Goal: Task Accomplishment & Management: Complete application form

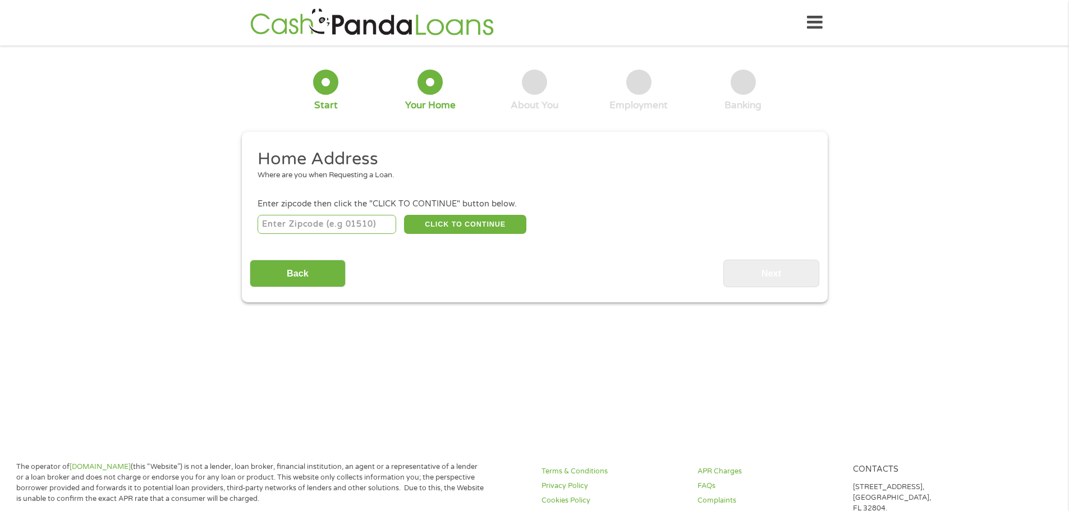
click at [349, 228] on input "number" at bounding box center [327, 224] width 139 height 19
type input "44114"
click at [429, 225] on button "CLICK TO CONTINUE" at bounding box center [465, 224] width 122 height 19
type input "44114"
type input "[GEOGRAPHIC_DATA]"
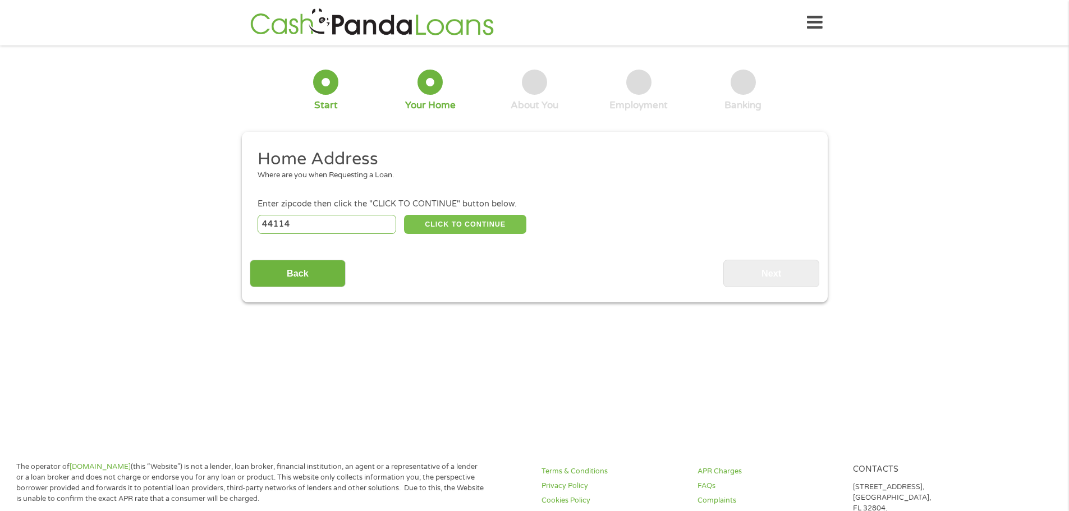
select select "[US_STATE]"
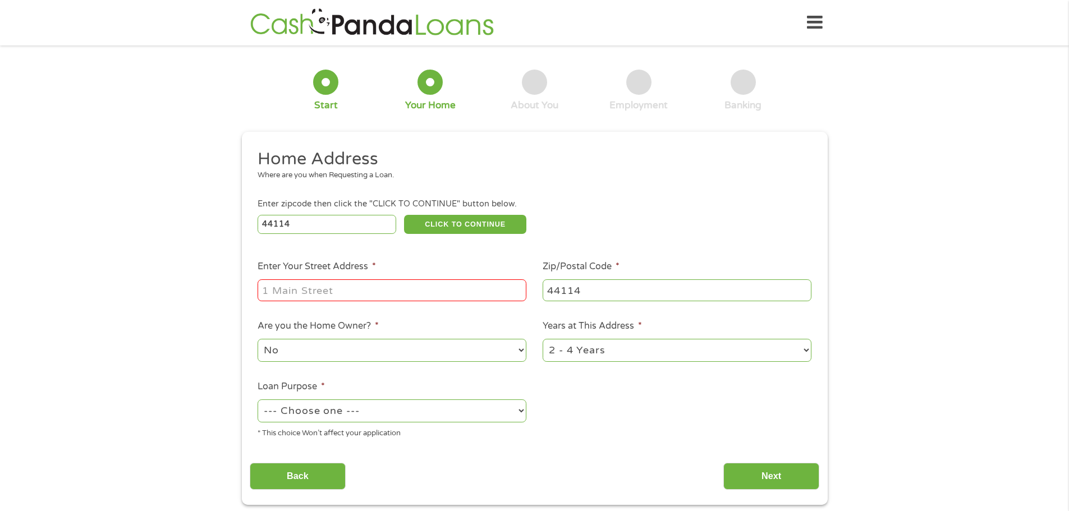
click at [388, 289] on input "Enter Your Street Address *" at bounding box center [392, 289] width 269 height 21
type input "[STREET_ADDRESS]"
click at [441, 359] on select "No Yes" at bounding box center [392, 350] width 269 height 23
click at [439, 360] on select "No Yes" at bounding box center [392, 350] width 269 height 23
click at [642, 351] on select "1 Year or less 1 - 2 Years 2 - 4 Years Over 4 Years" at bounding box center [677, 350] width 269 height 23
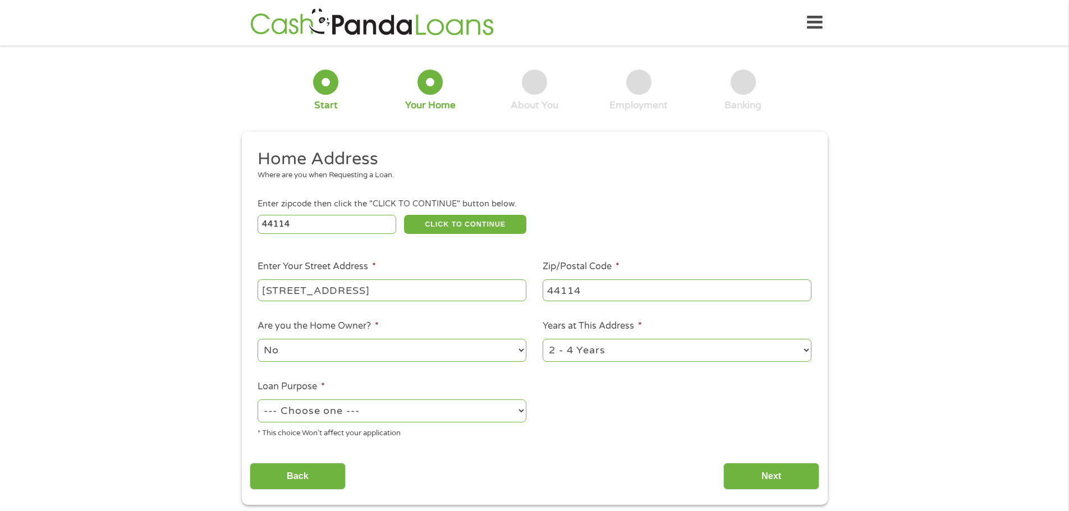
click at [642, 351] on select "1 Year or less 1 - 2 Years 2 - 4 Years Over 4 Years" at bounding box center [677, 350] width 269 height 23
click at [439, 406] on select "--- Choose one --- Pay Bills Debt Consolidation Home Improvement Major Purchase…" at bounding box center [392, 411] width 269 height 23
click at [404, 409] on select "--- Choose one --- Pay Bills Debt Consolidation Home Improvement Major Purchase…" at bounding box center [392, 411] width 269 height 23
select select "paybills"
click at [258, 400] on select "--- Choose one --- Pay Bills Debt Consolidation Home Improvement Major Purchase…" at bounding box center [392, 411] width 269 height 23
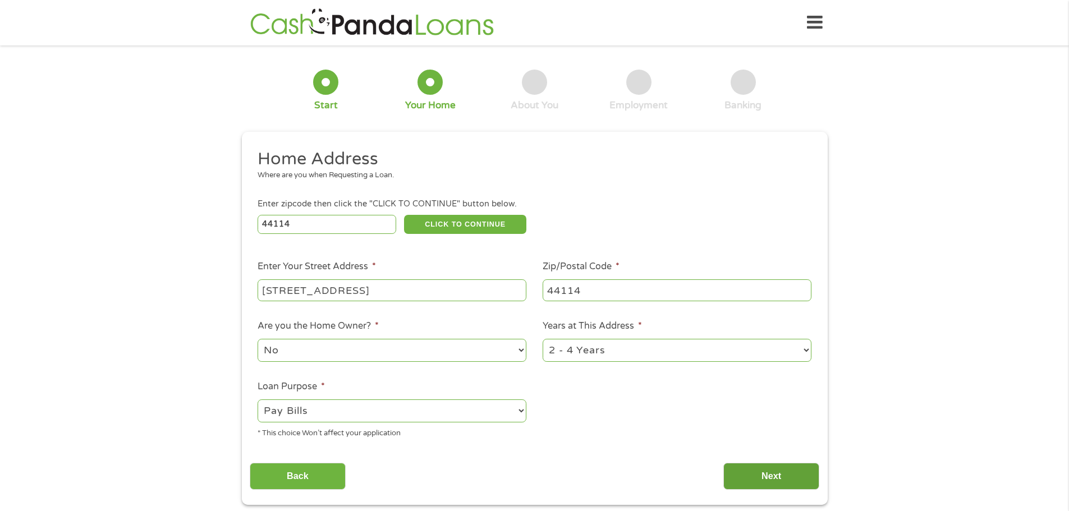
click at [779, 473] on input "Next" at bounding box center [771, 477] width 96 height 28
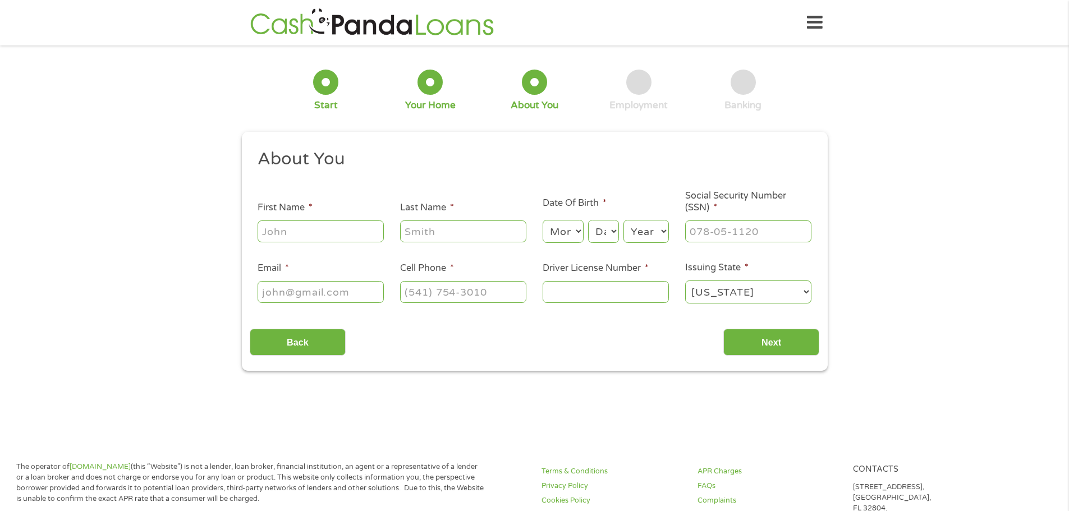
scroll to position [4, 4]
click at [345, 217] on li "First Name *" at bounding box center [321, 222] width 143 height 43
click at [349, 229] on input "First Name *" at bounding box center [321, 231] width 126 height 21
type input "Amara"
click at [405, 231] on input "Last Name *" at bounding box center [463, 231] width 126 height 21
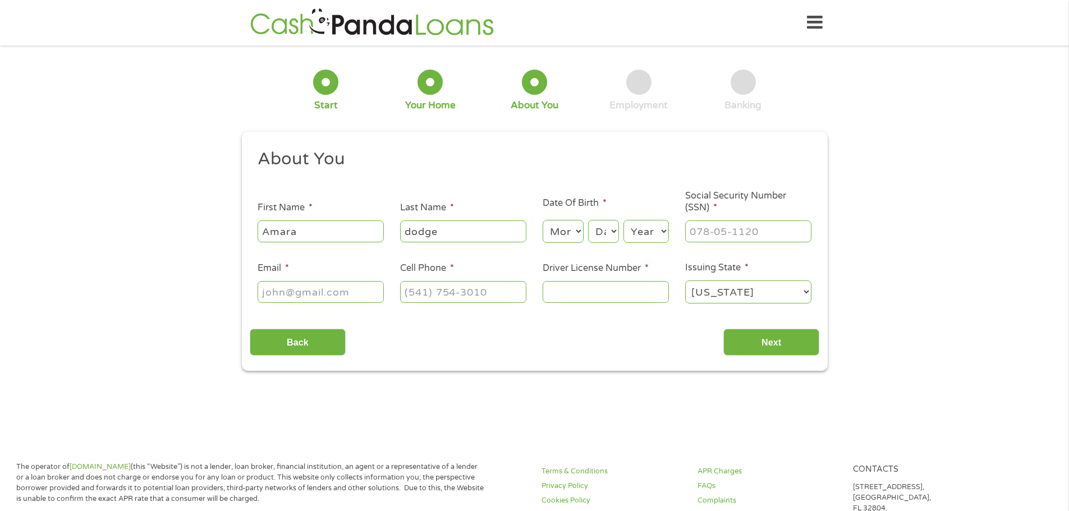
click at [410, 230] on input "dodge" at bounding box center [463, 231] width 126 height 21
type input "Dodge"
click at [554, 233] on select "Month 1 2 3 4 5 6 7 8 9 10 11 12" at bounding box center [563, 231] width 41 height 23
click at [543, 220] on select "Month 1 2 3 4 5 6 7 8 9 10 11 12" at bounding box center [563, 231] width 41 height 23
click at [564, 232] on select "Month 1 2 3 4 5 6 7 8 9 10 11 12" at bounding box center [563, 231] width 41 height 23
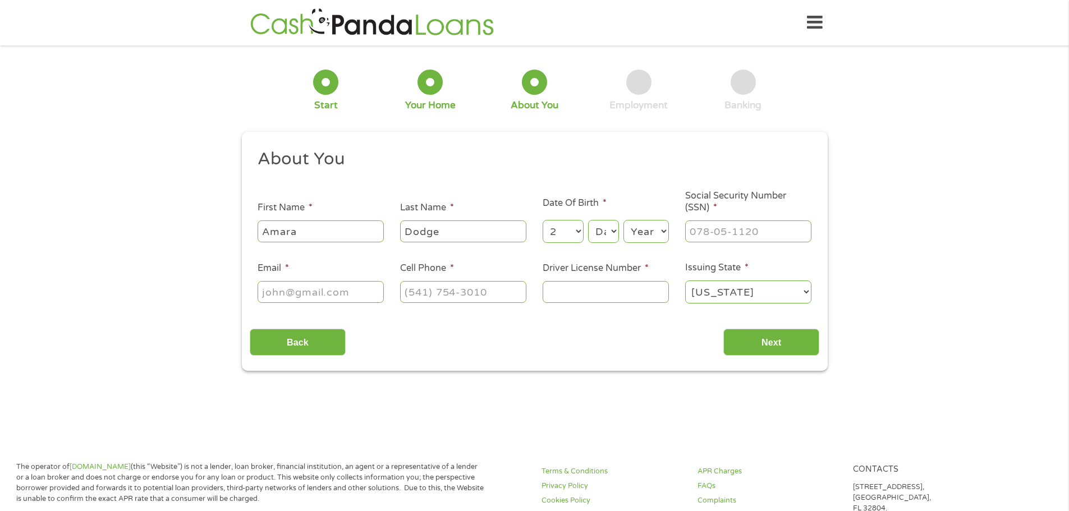
select select "1"
click at [543, 220] on select "Month 1 2 3 4 5 6 7 8 9 10 11 12" at bounding box center [563, 231] width 41 height 23
click at [593, 227] on select "Day 1 2 3 4 5 6 7 8 9 10 11 12 13 14 15 16 17 18 19 20 21 22 23 24 25 26 27 28 …" at bounding box center [603, 231] width 30 height 23
select select "2"
click at [588, 220] on select "Day 1 2 3 4 5 6 7 8 9 10 11 12 13 14 15 16 17 18 19 20 21 22 23 24 25 26 27 28 …" at bounding box center [603, 231] width 30 height 23
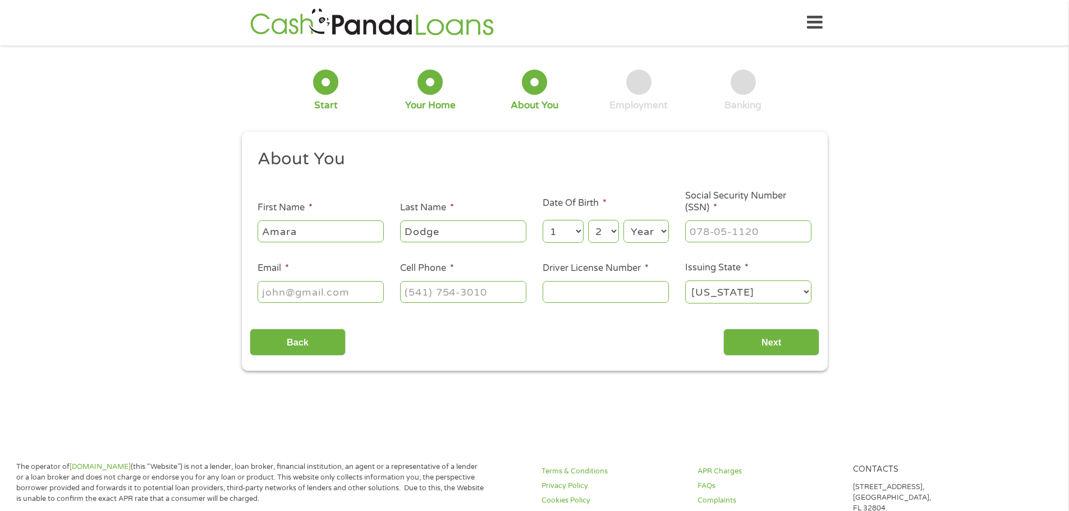
click at [630, 227] on select "Year [DATE] 2006 2005 2004 2003 2002 2001 2000 1999 1998 1997 1996 1995 1994 19…" at bounding box center [646, 231] width 45 height 23
select select "2004"
click at [624, 220] on select "Year [DATE] 2006 2005 2004 2003 2002 2001 2000 1999 1998 1997 1996 1995 1994 19…" at bounding box center [646, 231] width 45 height 23
click at [726, 234] on input "___-__-____" at bounding box center [748, 231] width 126 height 21
type input "291-08-9651"
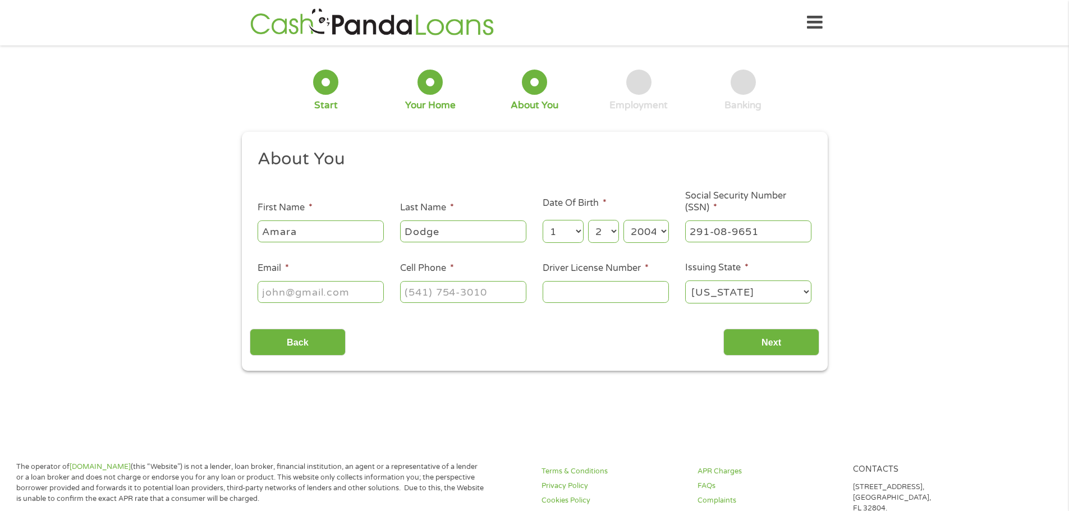
click at [636, 292] on input "Driver License Number *" at bounding box center [606, 291] width 126 height 21
type input "VJ487240"
click at [322, 311] on ul "About You This field is hidden when viewing the form Title * --- Choose one ---…" at bounding box center [535, 231] width 570 height 166
click at [337, 296] on input "Email *" at bounding box center [321, 291] width 126 height 21
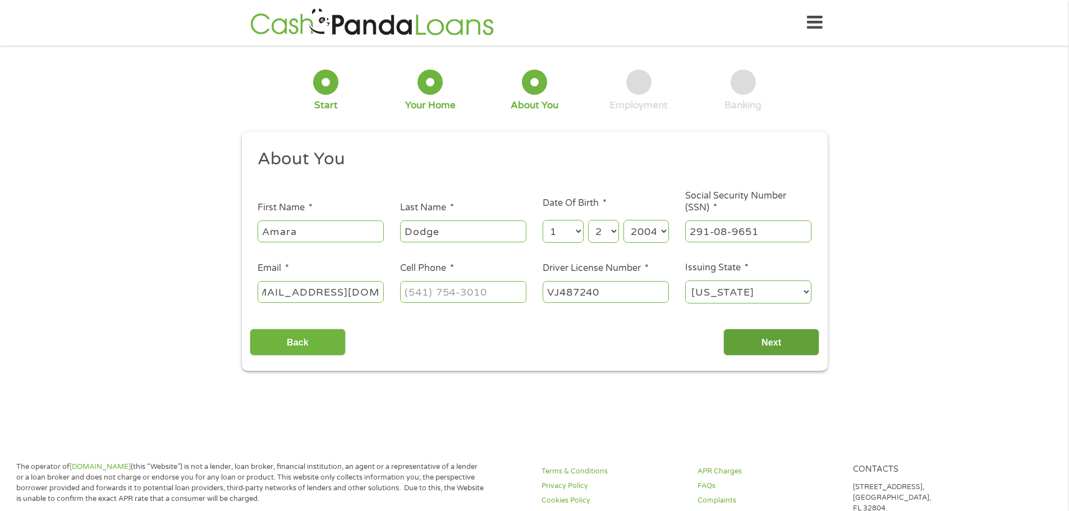
type input "[EMAIL_ADDRESS][DOMAIN_NAME]"
click at [737, 333] on input "Next" at bounding box center [771, 343] width 96 height 28
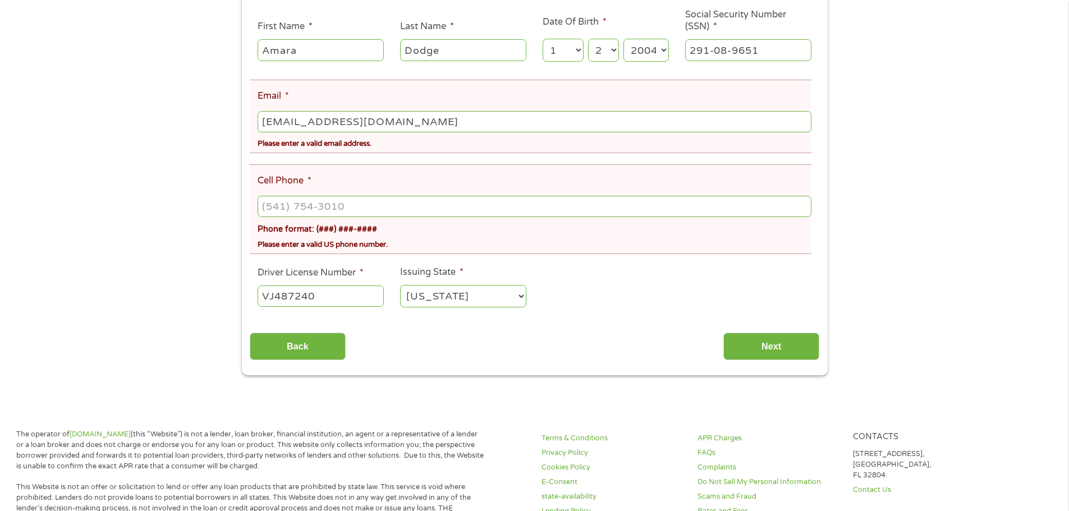
scroll to position [224, 0]
click at [414, 125] on input "[EMAIL_ADDRESS][DOMAIN_NAME]" at bounding box center [534, 120] width 553 height 21
click at [298, 122] on input "[EMAIL_ADDRESS][DOMAIN_NAME]" at bounding box center [534, 120] width 553 height 21
type input "[EMAIL_ADDRESS][DOMAIN_NAME]"
click at [351, 184] on li "Cell Phone * Phone format: (###) ###-#### Please enter a valid US phone number." at bounding box center [531, 208] width 562 height 90
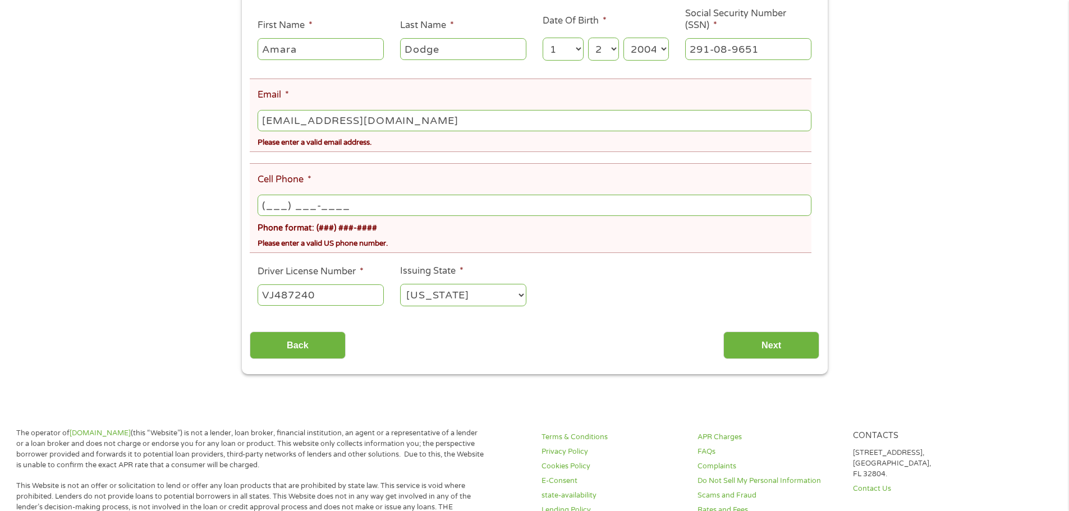
click at [352, 201] on input "(___) ___-____" at bounding box center [534, 205] width 553 height 21
type input "[PHONE_NUMBER]"
click at [777, 349] on input "Next" at bounding box center [771, 346] width 96 height 28
click at [769, 334] on input "Next" at bounding box center [771, 346] width 96 height 28
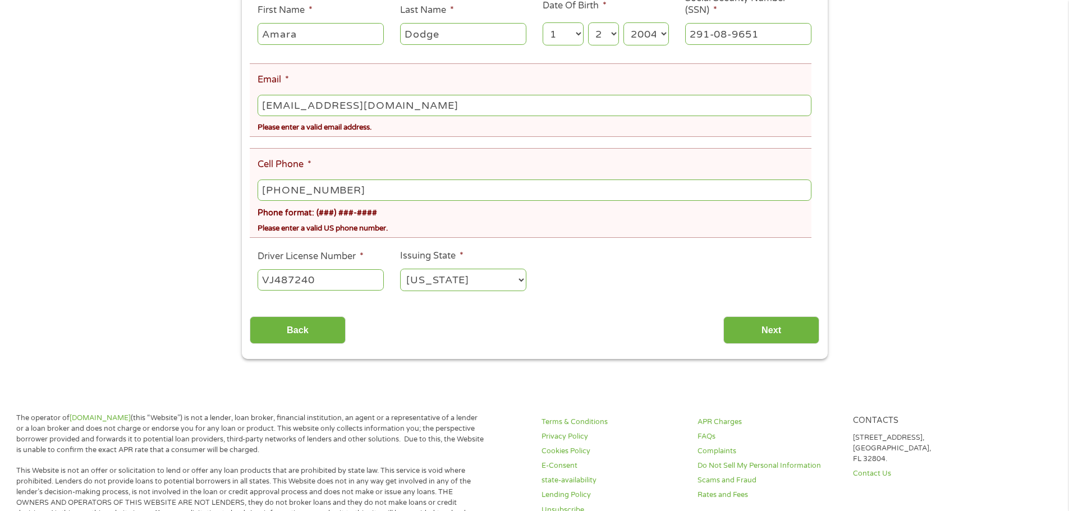
scroll to position [281, 0]
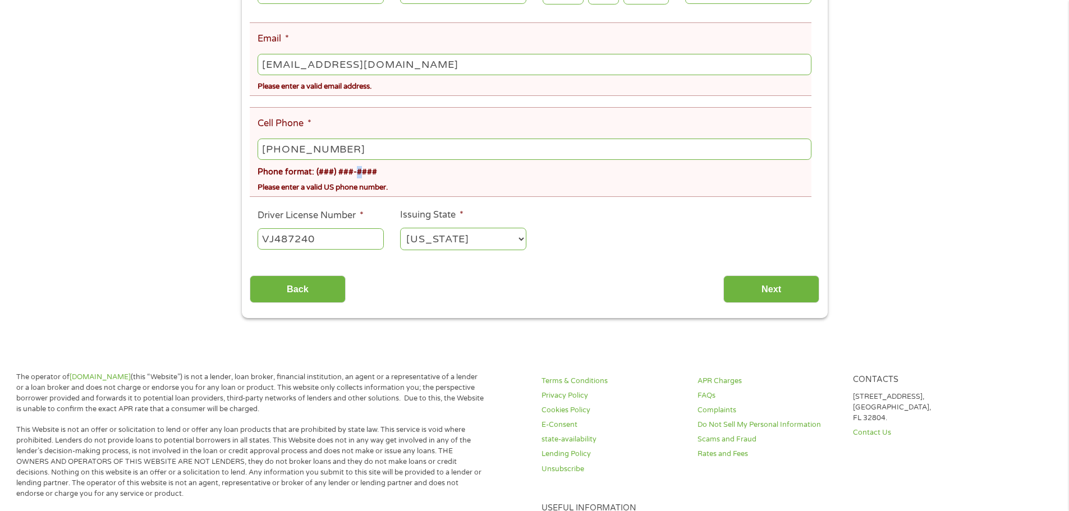
click at [358, 163] on div "Phone format: (###) ###-####" at bounding box center [534, 170] width 553 height 16
click at [363, 153] on input "[PHONE_NUMBER]" at bounding box center [534, 149] width 553 height 21
drag, startPoint x: 728, startPoint y: 281, endPoint x: 735, endPoint y: 283, distance: 7.1
click at [734, 282] on input "Next" at bounding box center [771, 290] width 96 height 28
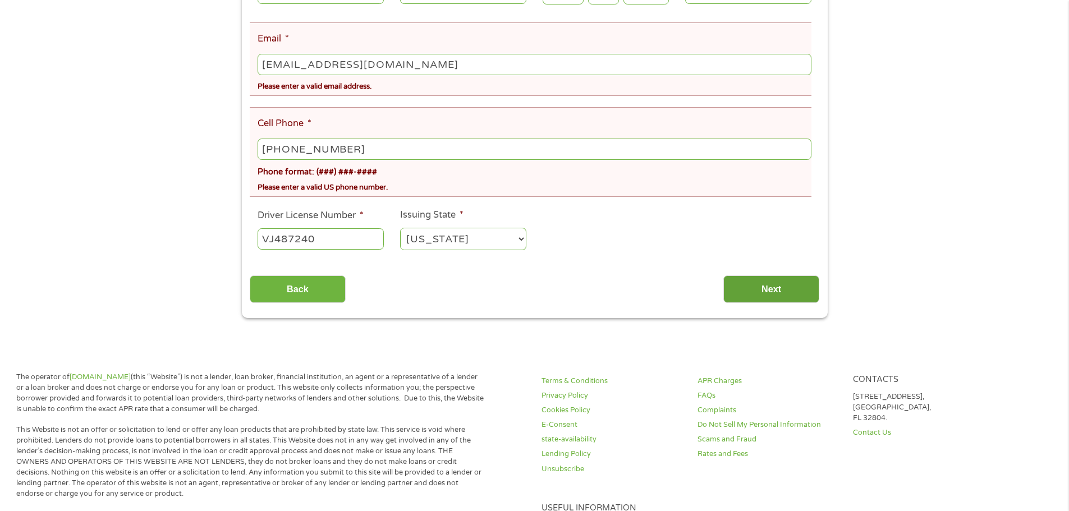
click at [735, 283] on input "Next" at bounding box center [771, 290] width 96 height 28
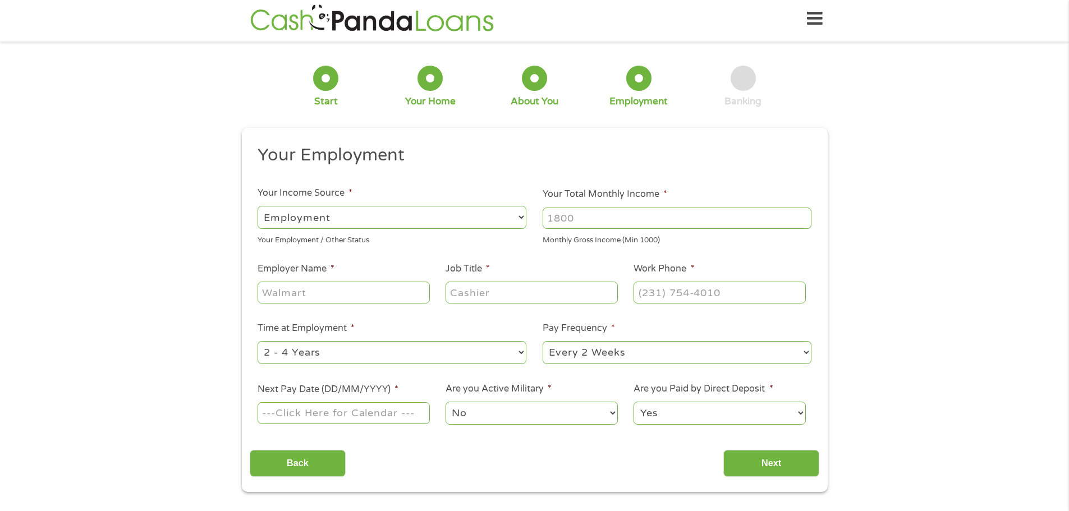
scroll to position [0, 0]
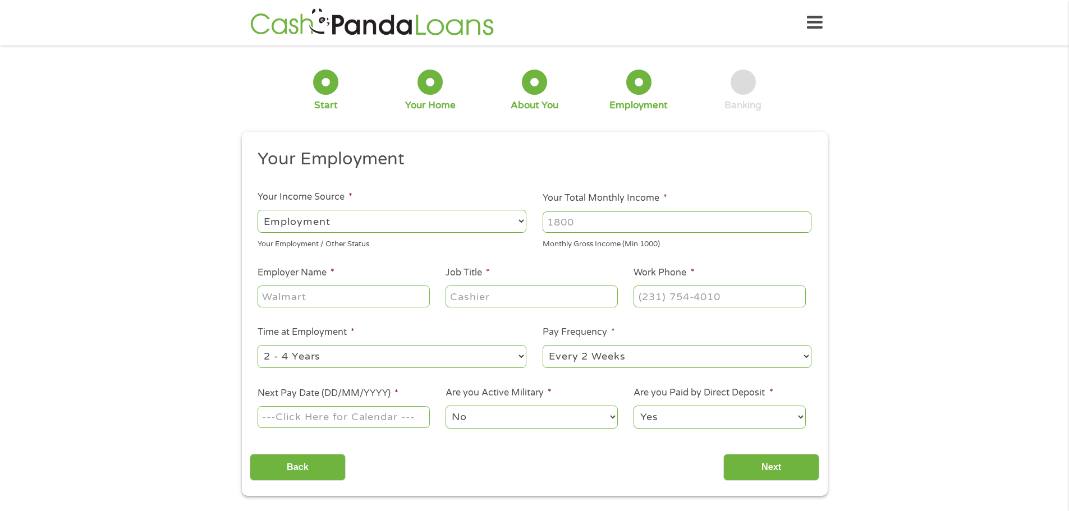
click at [327, 303] on input "Employer Name *" at bounding box center [344, 296] width 172 height 21
type input "[GEOGRAPHIC_DATA]"
click at [465, 299] on input "Job Title *" at bounding box center [532, 296] width 172 height 21
type input "shift lead"
click at [679, 308] on div at bounding box center [720, 297] width 172 height 26
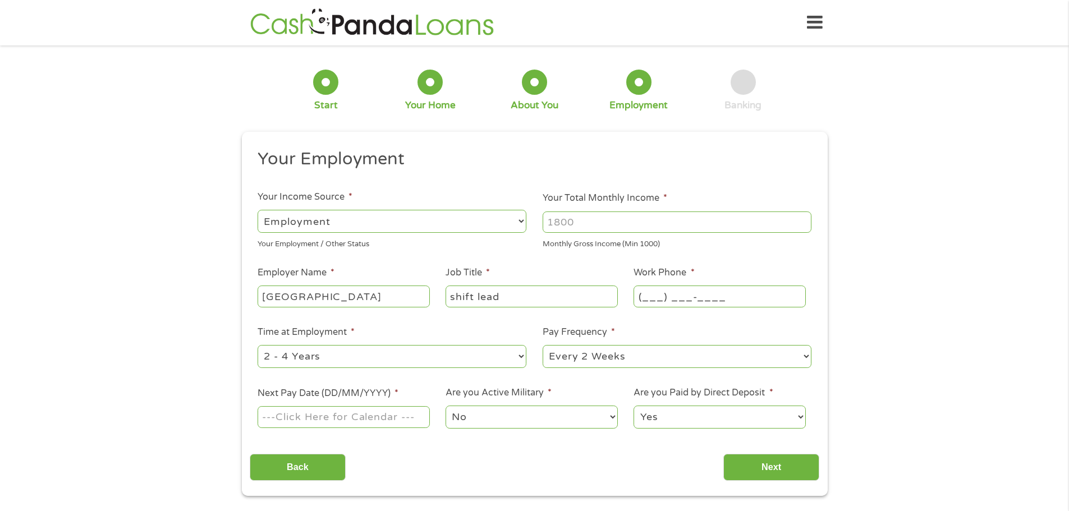
click at [685, 294] on input "(___) ___-____" at bounding box center [720, 296] width 172 height 21
type input "[PHONE_NUMBER]"
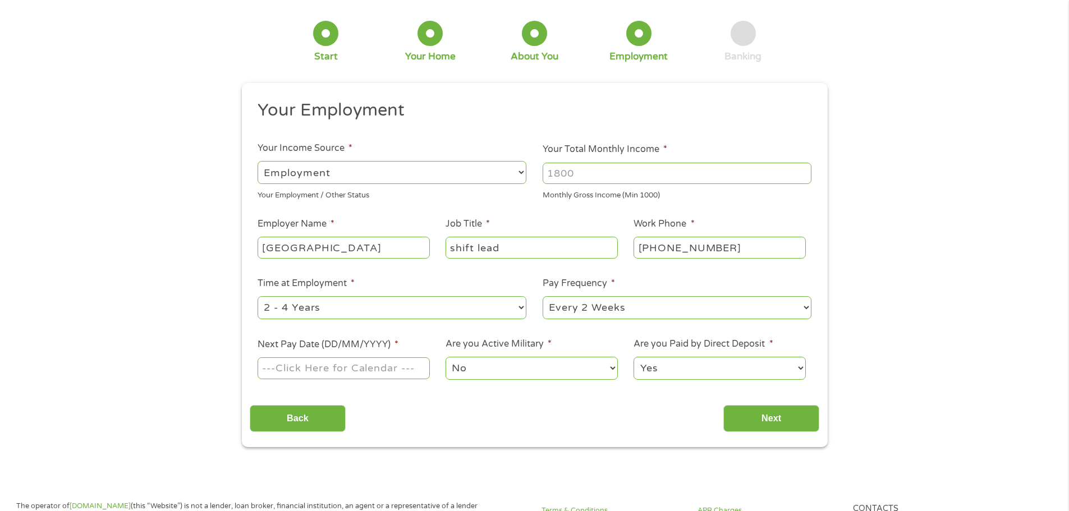
scroll to position [56, 0]
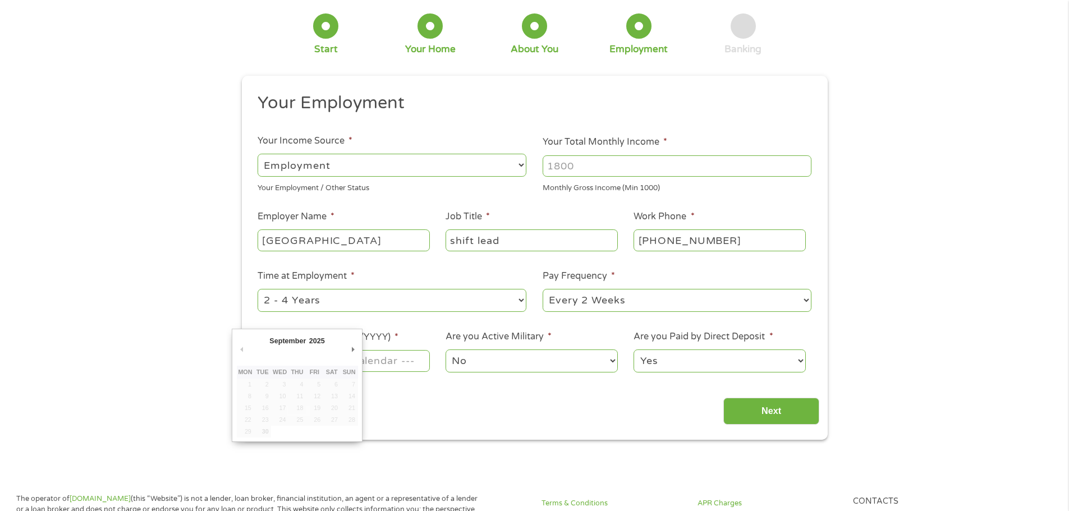
click at [372, 359] on input "Next Pay Date (DD/MM/YYYY) *" at bounding box center [344, 360] width 172 height 21
click at [364, 330] on ul "Your Employment Your Income Source * --- Choose one --- Employment [DEMOGRAPHIC…" at bounding box center [535, 237] width 570 height 291
click at [364, 369] on input "Next Pay Date (DD/MM/YYYY) *" at bounding box center [344, 360] width 172 height 21
type input "[DATE]"
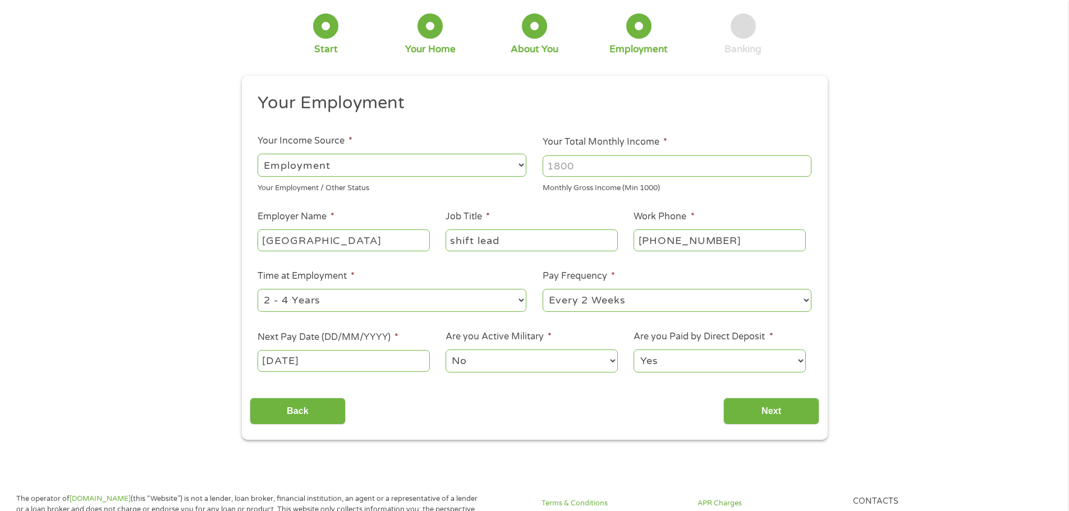
click at [358, 361] on input "[DATE]" at bounding box center [344, 360] width 172 height 21
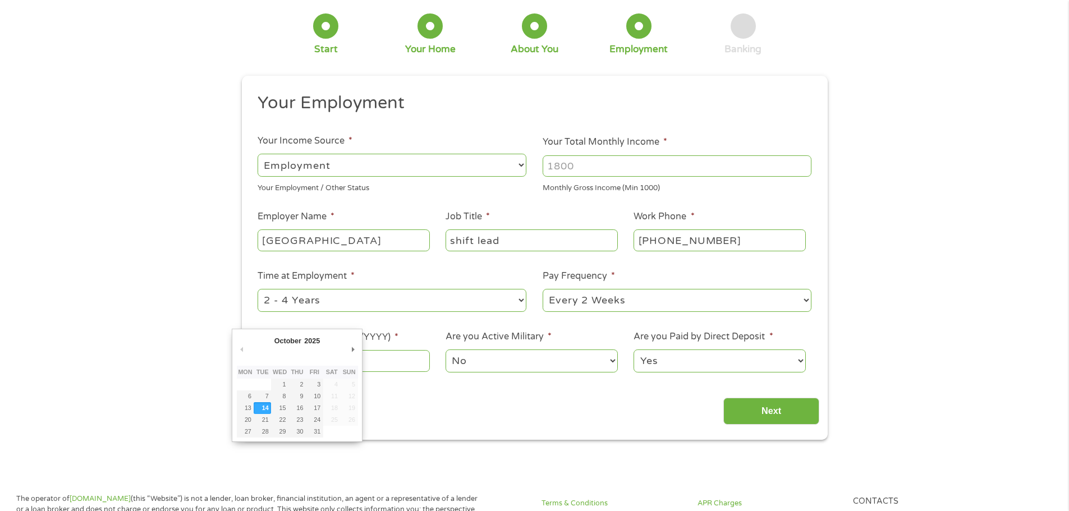
click at [401, 367] on input "[DATE]" at bounding box center [344, 360] width 172 height 21
click at [471, 358] on select "No Yes" at bounding box center [532, 361] width 172 height 23
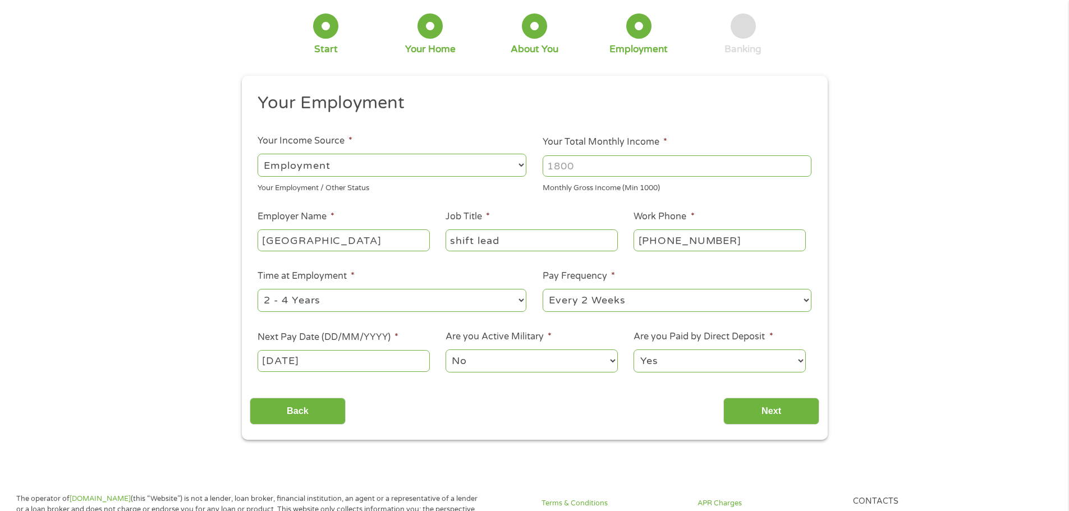
click at [684, 348] on div "Yes No" at bounding box center [720, 361] width 172 height 27
click at [695, 359] on select "Yes No" at bounding box center [720, 361] width 172 height 23
click at [748, 399] on input "Next" at bounding box center [771, 412] width 96 height 28
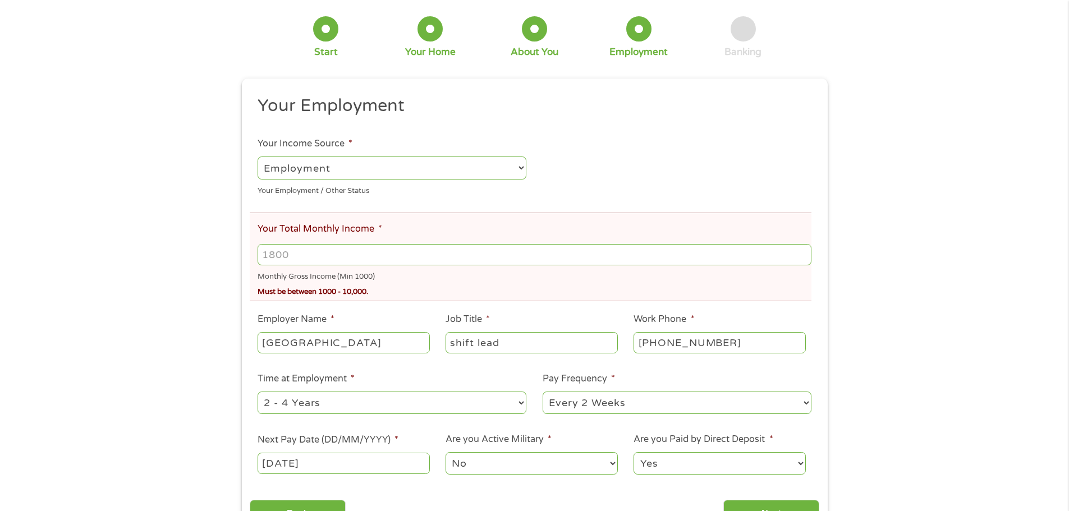
scroll to position [112, 0]
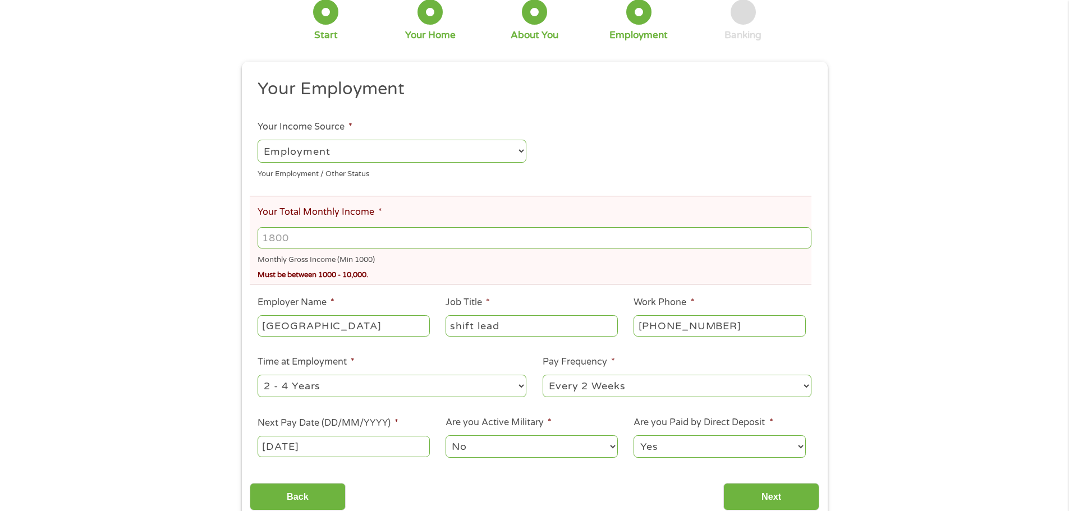
click at [377, 244] on input "Your Total Monthly Income *" at bounding box center [534, 237] width 553 height 21
type input "2000"
click at [795, 503] on input "Next" at bounding box center [771, 497] width 96 height 28
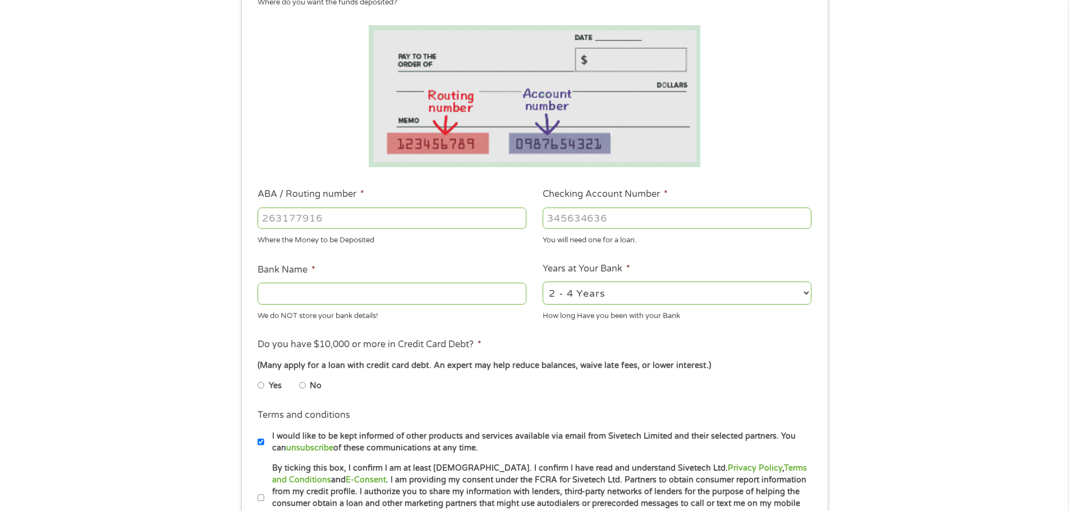
scroll to position [281, 0]
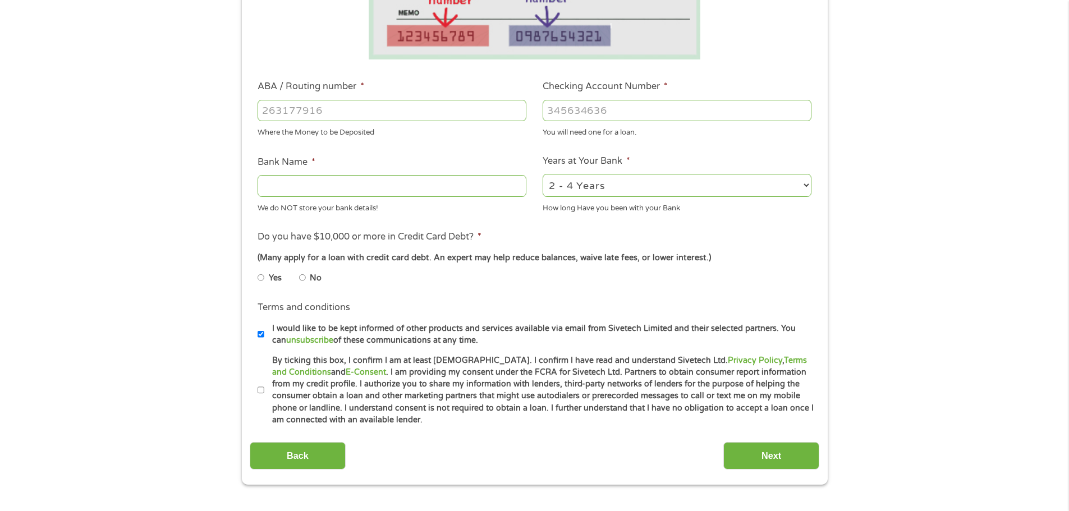
click at [314, 278] on label "No" at bounding box center [316, 278] width 12 height 12
click at [306, 278] on input "No" at bounding box center [302, 278] width 7 height 18
radio input "true"
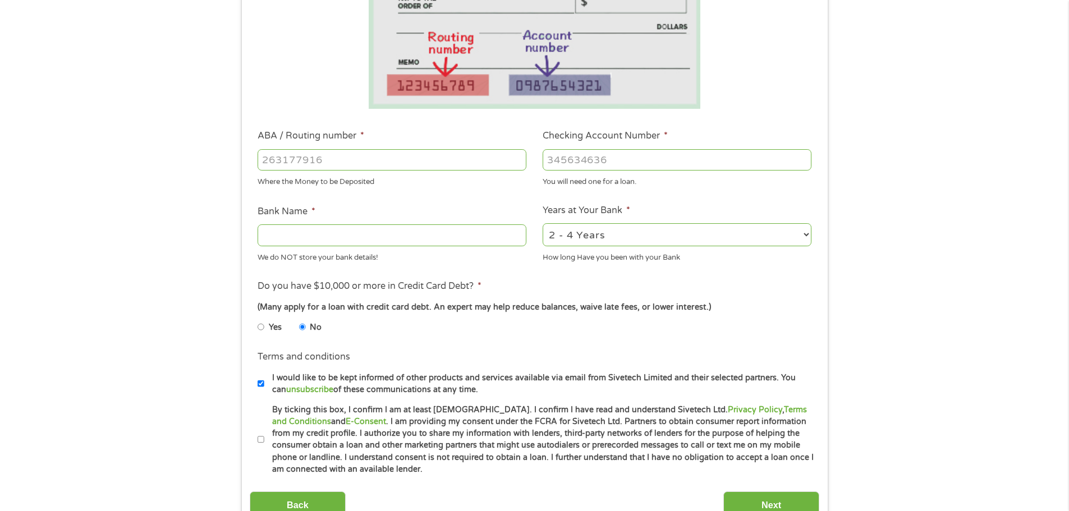
scroll to position [224, 0]
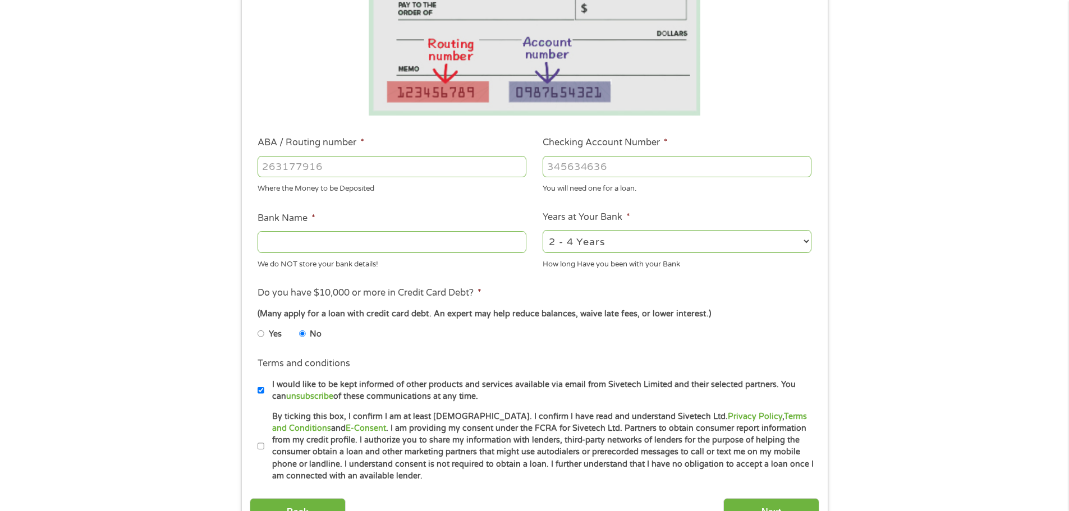
click at [255, 453] on li "Terms and conditions * By ticking this box, I confirm I am at least [DEMOGRAPHI…" at bounding box center [535, 447] width 570 height 72
click at [257, 451] on li "Terms and conditions * By ticking this box, I confirm I am at least [DEMOGRAPHI…" at bounding box center [535, 447] width 570 height 72
click at [259, 446] on input "By ticking this box, I confirm I am at least [DEMOGRAPHIC_DATA]. I confirm I ha…" at bounding box center [261, 447] width 7 height 18
checkbox input "true"
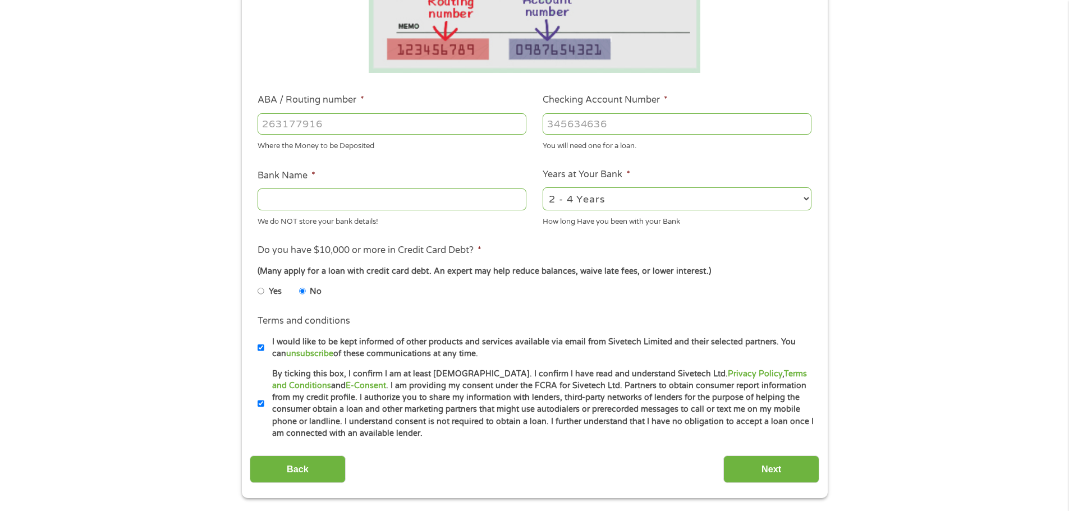
scroll to position [281, 0]
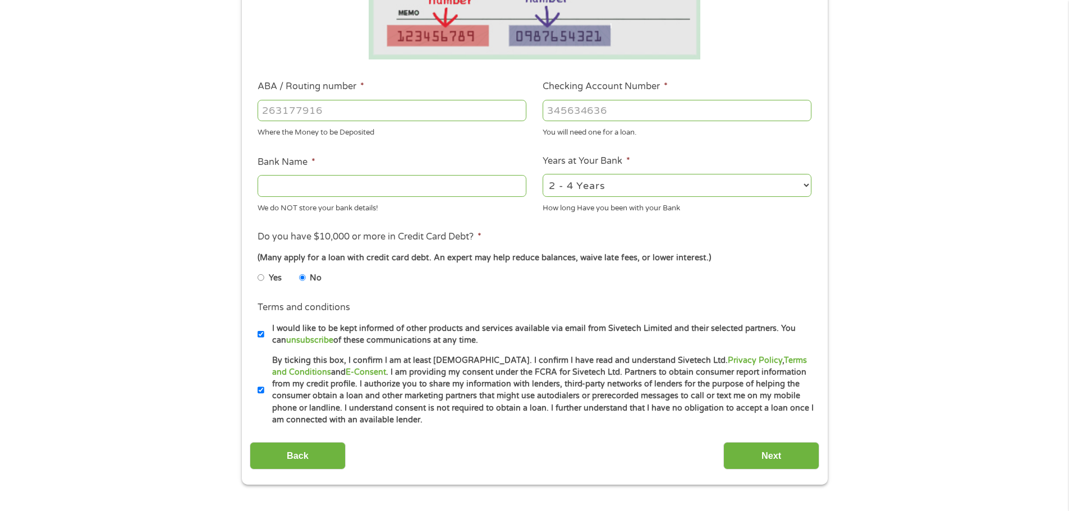
click at [410, 107] on input "ABA / Routing number *" at bounding box center [392, 110] width 269 height 21
click at [395, 193] on input "Bank Name *" at bounding box center [392, 185] width 269 height 21
click at [602, 185] on select "2 - 4 Years 6 - 12 Months 1 - 2 Years Over 4 Years" at bounding box center [677, 185] width 269 height 23
click at [612, 120] on input "Checking Account Number *" at bounding box center [677, 110] width 269 height 21
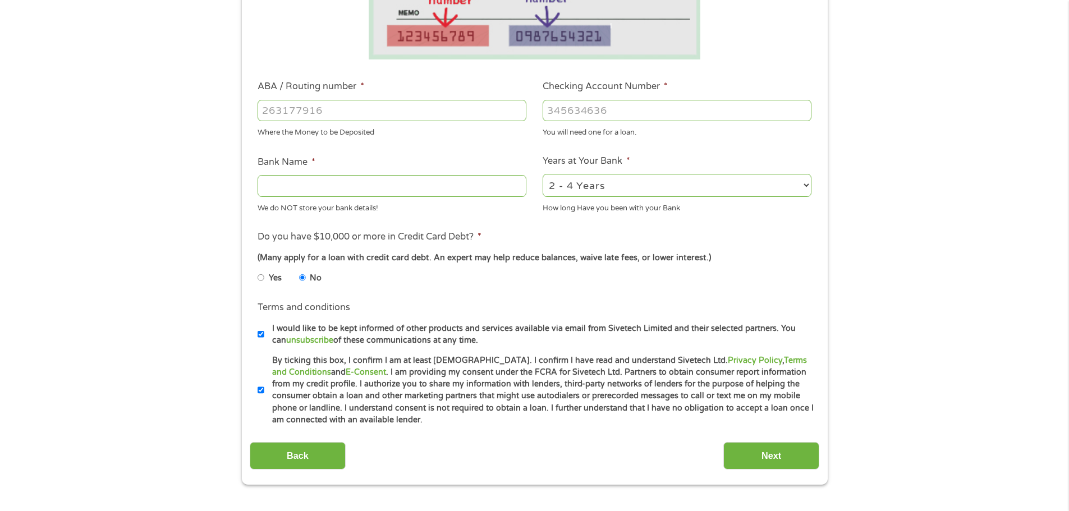
click at [366, 100] on input "ABA / Routing number *" at bounding box center [392, 110] width 269 height 21
click at [415, 116] on input "ABA / Routing number *" at bounding box center [392, 110] width 269 height 21
type input "044000024"
type input "HUNTINGTON NATIONAL BANK"
type input "044000024"
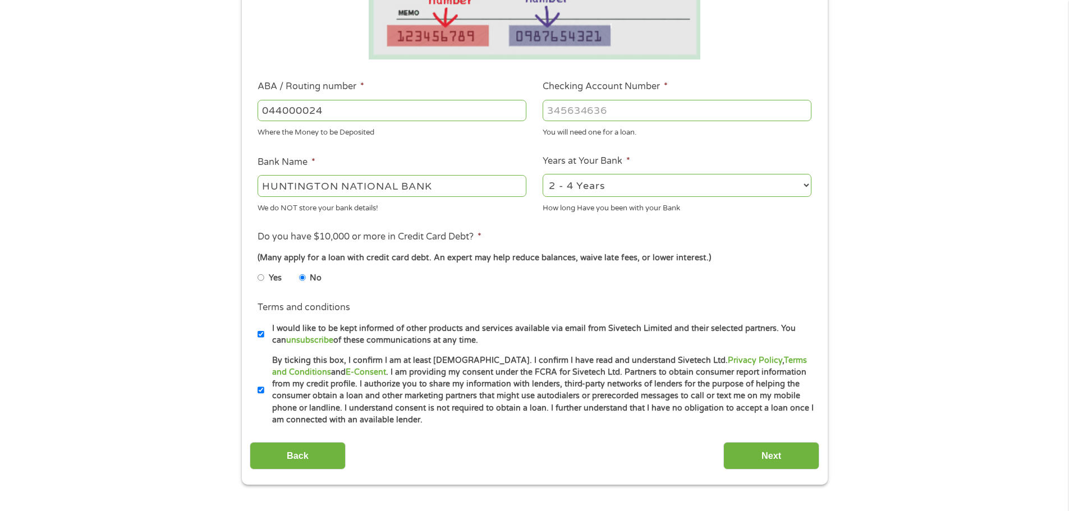
click at [603, 107] on input "Checking Account Number *" at bounding box center [677, 110] width 269 height 21
type input "02691577937"
click at [636, 253] on div "(Many apply for a loan with credit card debt. An expert may help reduce balance…" at bounding box center [534, 258] width 553 height 12
click at [770, 451] on input "Next" at bounding box center [771, 456] width 96 height 28
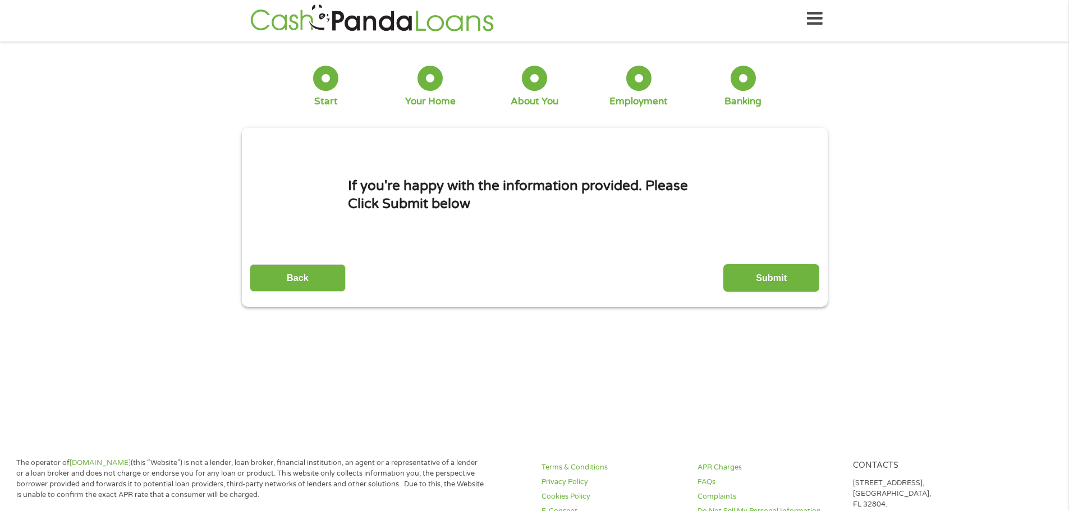
scroll to position [0, 0]
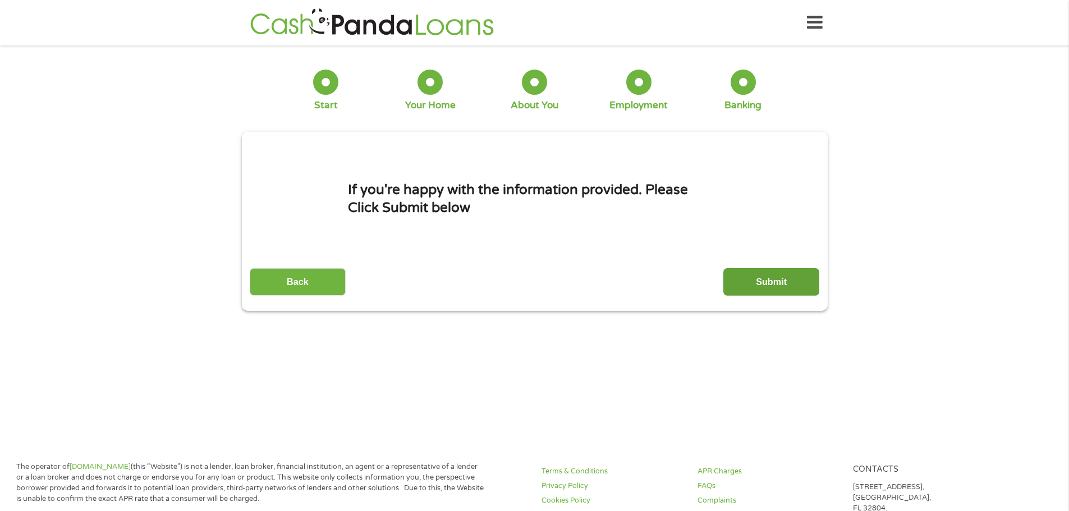
click at [760, 273] on input "Submit" at bounding box center [771, 282] width 96 height 28
